Goal: Transaction & Acquisition: Download file/media

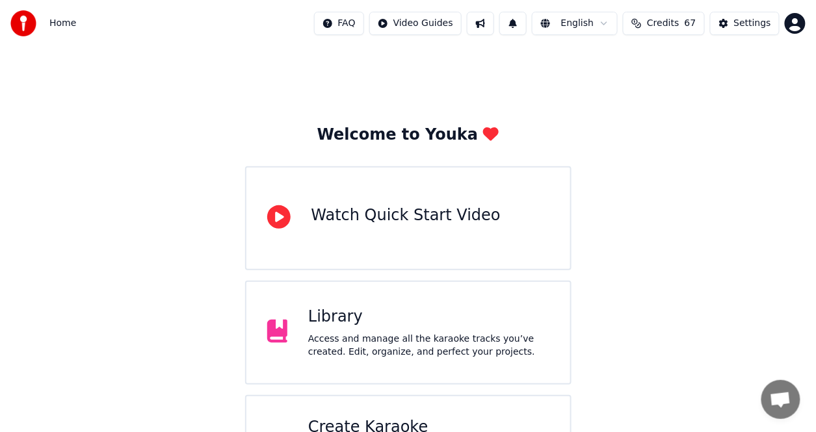
click at [396, 363] on div "Library Access and manage all the karaoke tracks you’ve created. Edit, organize…" at bounding box center [408, 333] width 326 height 104
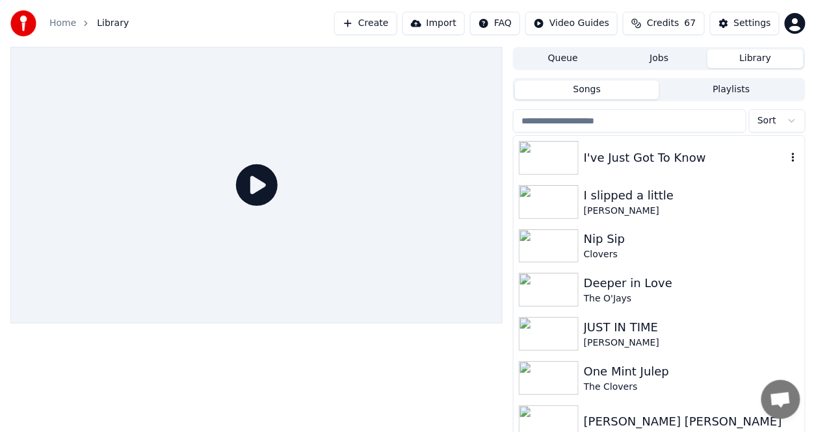
click at [673, 165] on div "I've Just Got To Know" at bounding box center [685, 158] width 203 height 18
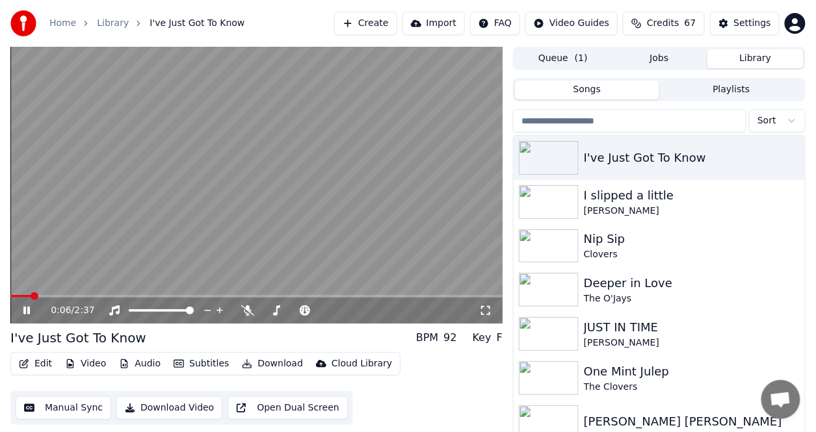
click at [281, 364] on button "Download" at bounding box center [272, 364] width 71 height 18
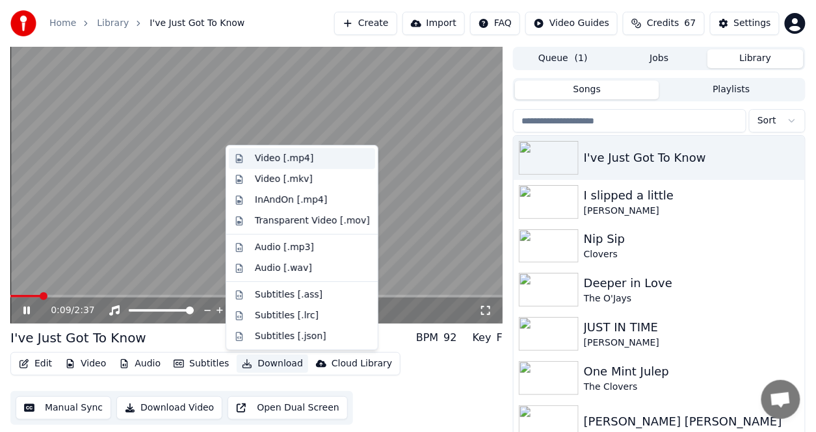
click at [278, 159] on div "Video [.mp4]" at bounding box center [284, 158] width 58 height 13
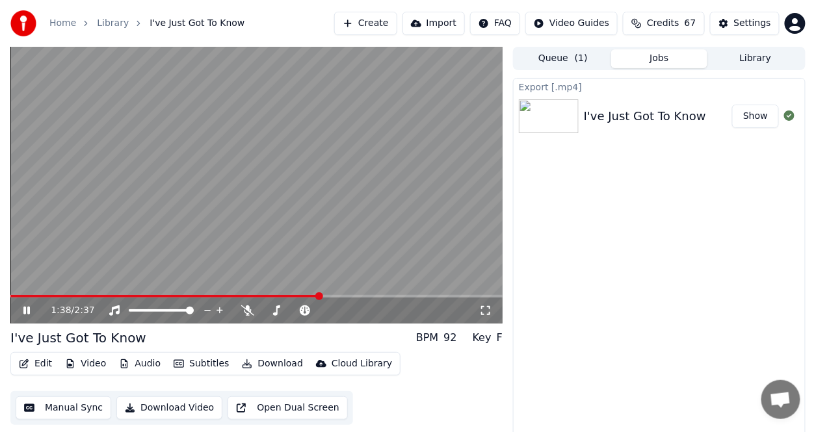
click at [738, 118] on button "Show" at bounding box center [755, 116] width 47 height 23
click at [744, 118] on button "Show" at bounding box center [755, 116] width 47 height 23
